Goal: Task Accomplishment & Management: Use online tool/utility

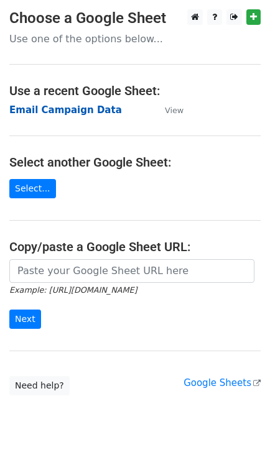
click at [57, 105] on strong "Email Campaign Data" at bounding box center [65, 109] width 112 height 11
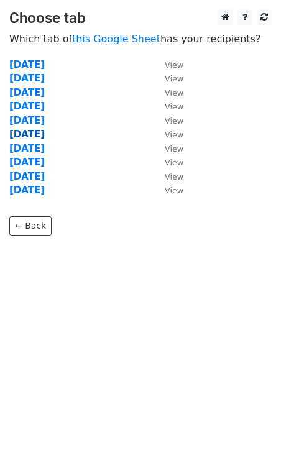
click at [42, 133] on strong "31-07-2025" at bounding box center [26, 134] width 35 height 11
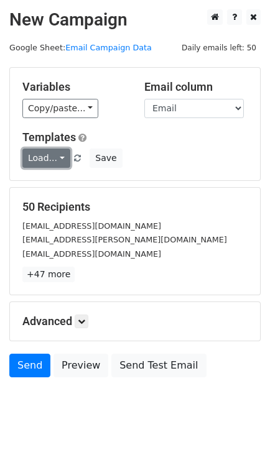
click at [57, 158] on link "Load..." at bounding box center [46, 157] width 48 height 19
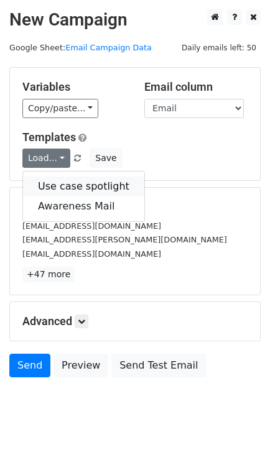
click at [81, 181] on link "Use case spotlight" at bounding box center [83, 186] width 121 height 20
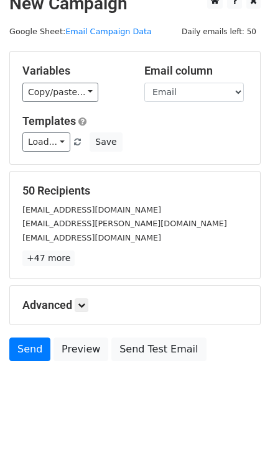
scroll to position [25, 0]
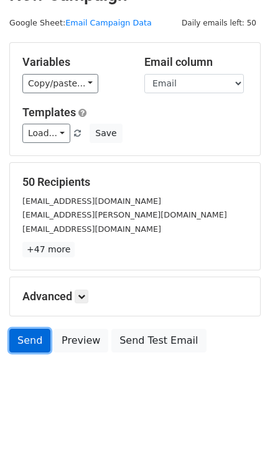
click at [35, 332] on link "Send" at bounding box center [29, 341] width 41 height 24
